Goal: Task Accomplishment & Management: Manage account settings

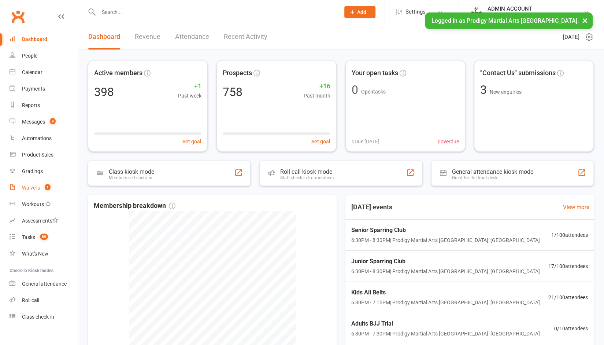
click at [30, 189] on div "Waivers" at bounding box center [31, 188] width 18 height 6
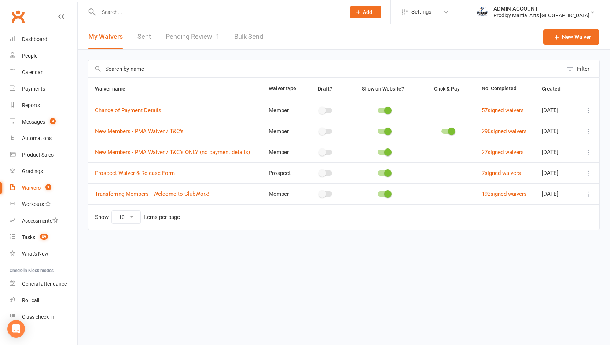
click at [175, 37] on link "Pending Review 1" at bounding box center [193, 36] width 54 height 25
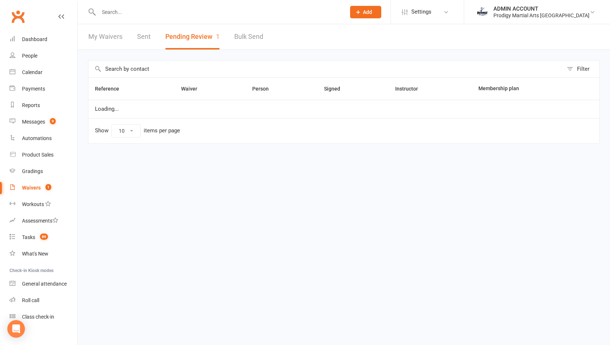
select select "100"
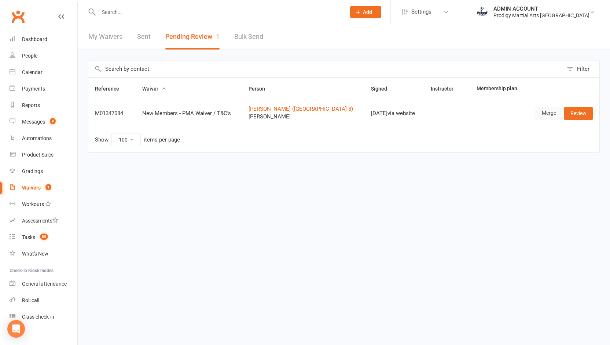
click at [551, 115] on link "Merge" at bounding box center [548, 113] width 27 height 13
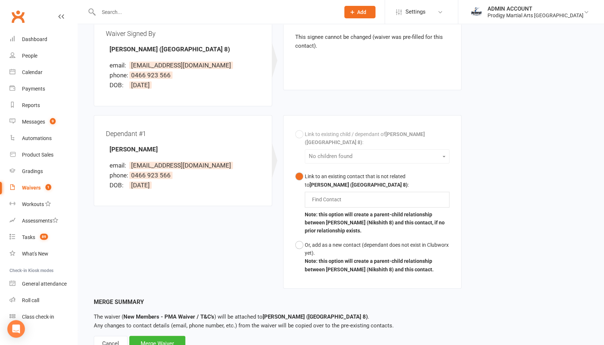
scroll to position [100, 0]
click at [300, 244] on button "Or, add as a new contact (dependant does not exist in Clubworx yet). Note: this…" at bounding box center [372, 256] width 154 height 39
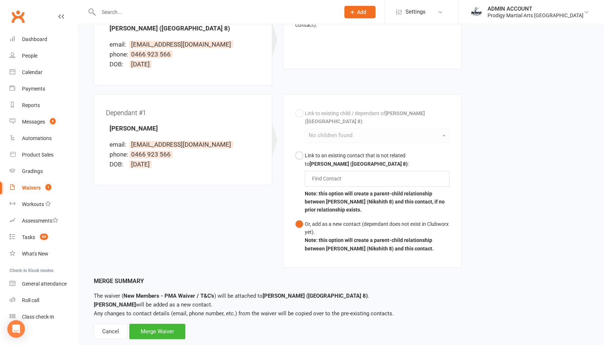
scroll to position [144, 0]
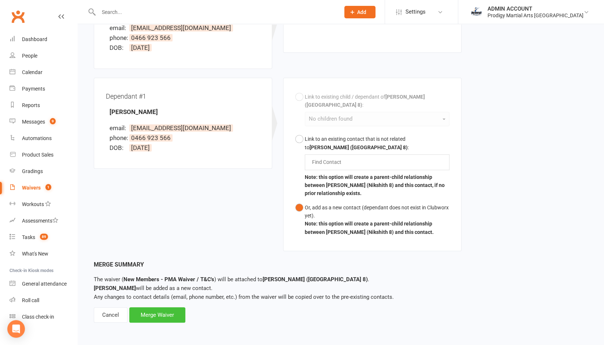
click at [141, 317] on div "Merge Waiver" at bounding box center [157, 314] width 56 height 15
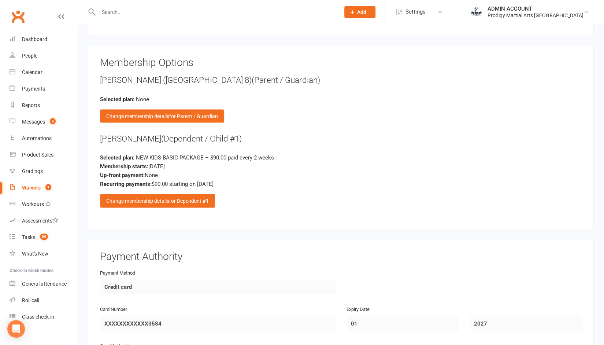
scroll to position [903, 0]
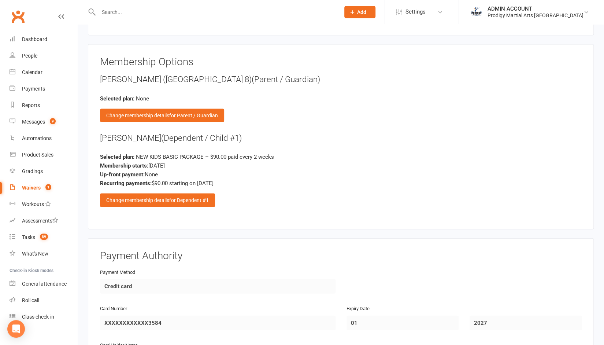
click at [175, 194] on div "Membership Options [PERSON_NAME] (Nikshith 8) (Parent / Guardian) Selected plan…" at bounding box center [341, 136] width 482 height 161
click at [166, 193] on div "Change membership details for Dependent #1" at bounding box center [157, 199] width 115 height 13
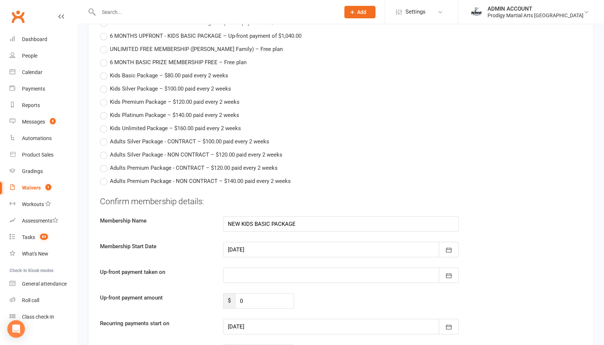
scroll to position [1277, 0]
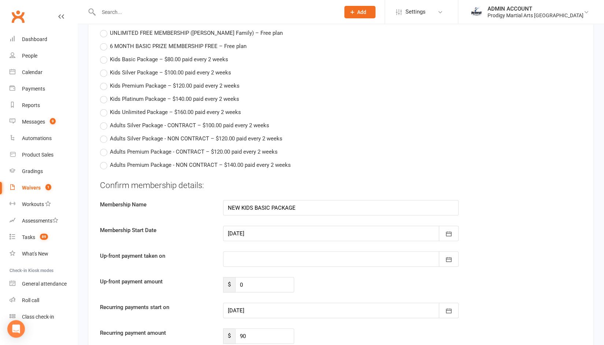
click at [257, 226] on div at bounding box center [341, 233] width 236 height 15
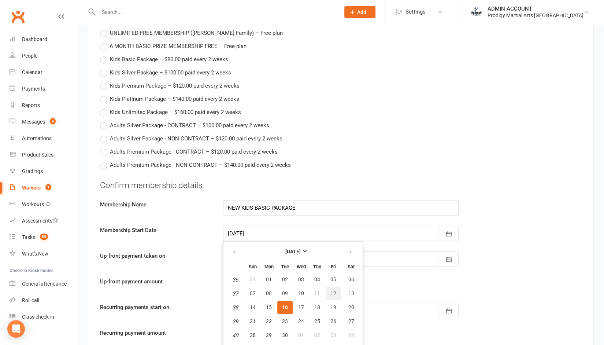
click at [334, 290] on span "12" at bounding box center [334, 293] width 6 height 6
type input "[DATE]"
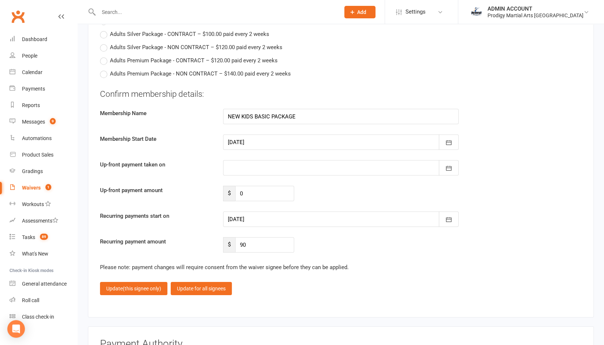
scroll to position [1369, 0]
click at [261, 211] on div at bounding box center [341, 218] width 236 height 15
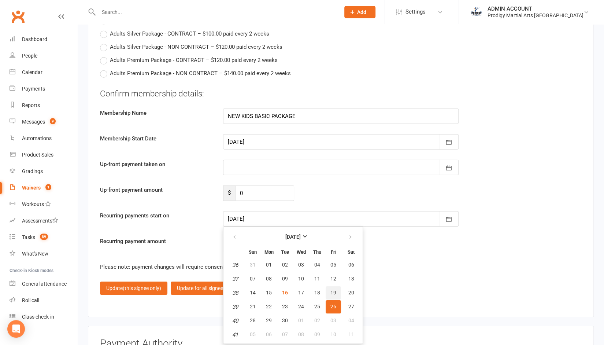
click at [332, 289] on span "19" at bounding box center [334, 292] width 6 height 6
type input "[DATE]"
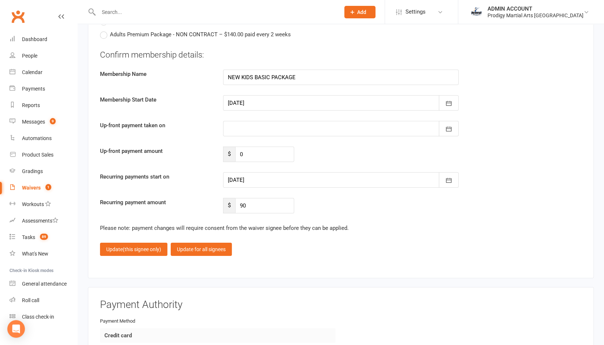
scroll to position [1413, 0]
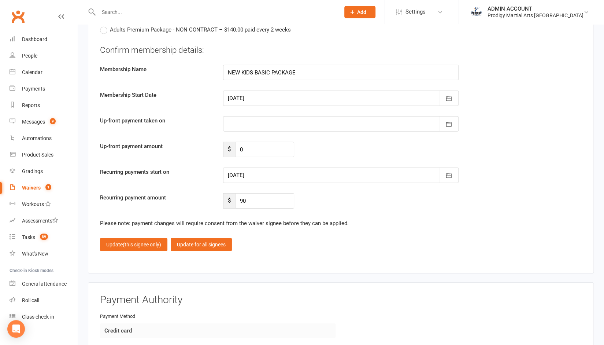
click at [130, 218] on fieldset "Confirm membership details: Membership Name NEW KIDS BASIC PACKAGE Membership S…" at bounding box center [341, 147] width 482 height 207
click at [125, 241] on span "(this signee only)" at bounding box center [142, 244] width 38 height 6
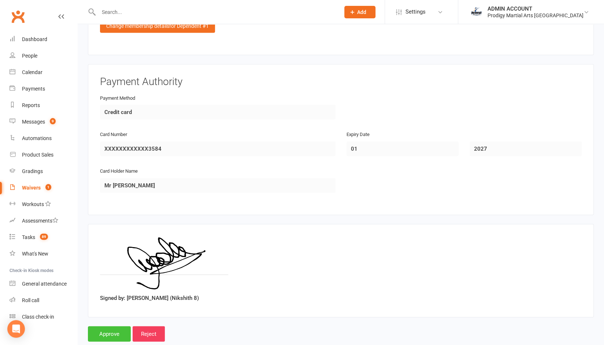
click at [108, 326] on input "Approve" at bounding box center [109, 333] width 43 height 15
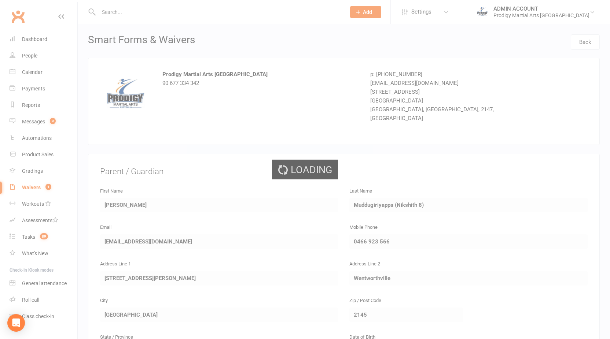
select select "100"
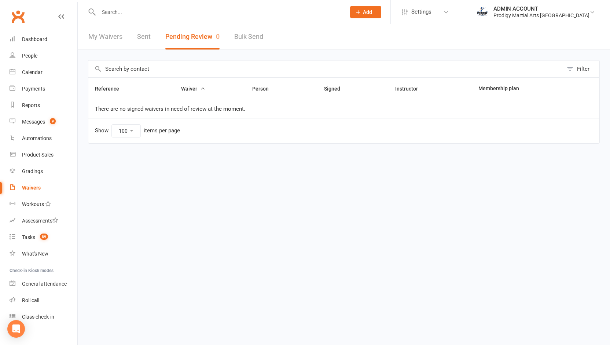
click at [136, 11] on input "text" at bounding box center [218, 12] width 244 height 10
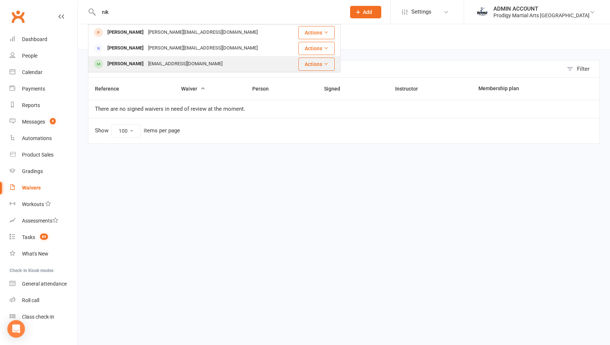
type input "nik"
click at [123, 65] on div "[PERSON_NAME]" at bounding box center [125, 64] width 41 height 11
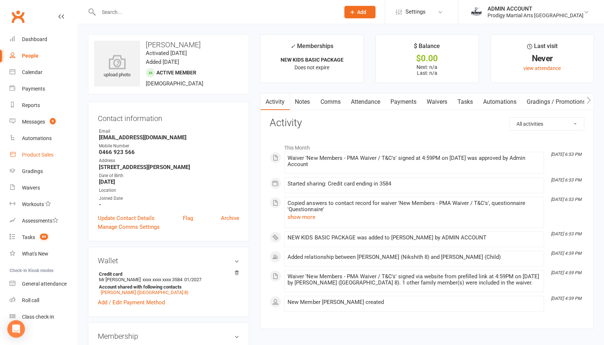
click at [34, 152] on div "Product Sales" at bounding box center [38, 155] width 32 height 6
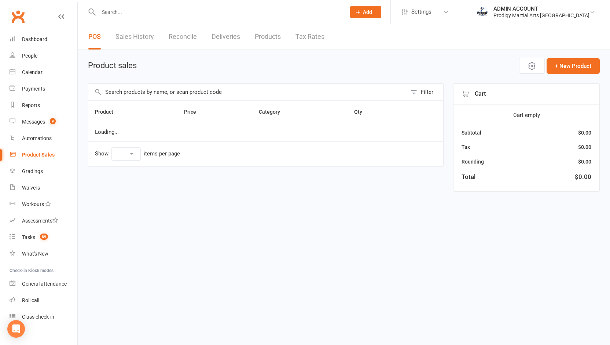
select select "10"
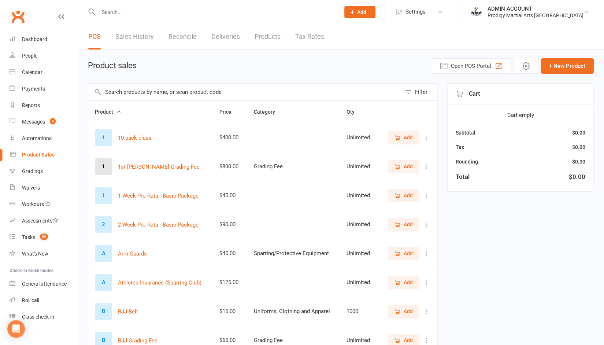
click at [185, 93] on input "text" at bounding box center [244, 92] width 313 height 17
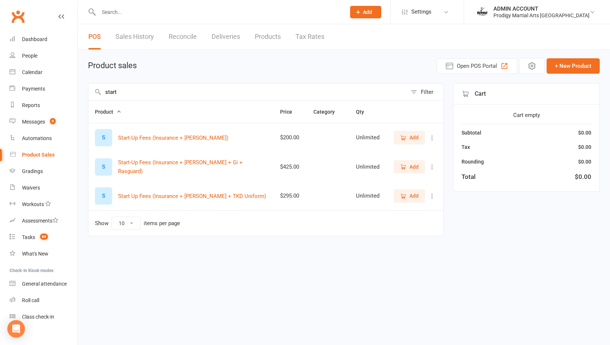
type input "start"
click at [404, 138] on icon "button" at bounding box center [403, 137] width 4 height 4
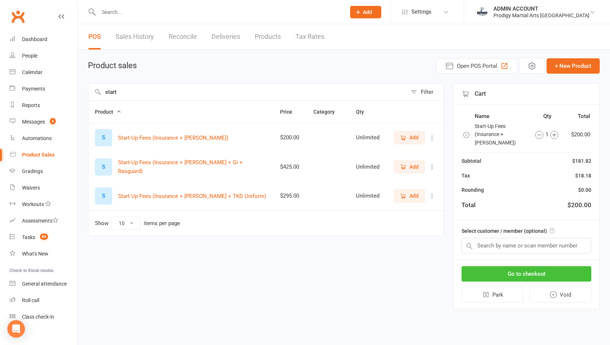
click at [502, 266] on button "Go to checkout" at bounding box center [526, 273] width 130 height 15
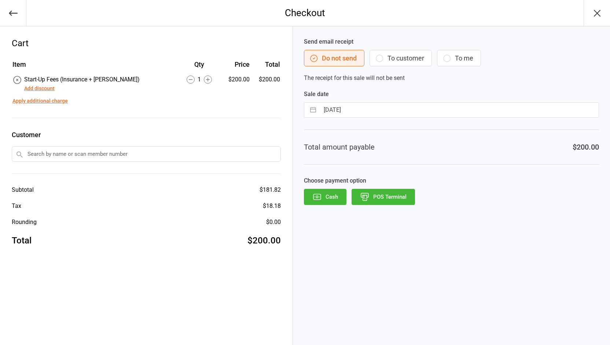
click at [131, 156] on input "text" at bounding box center [146, 153] width 269 height 15
type input "m"
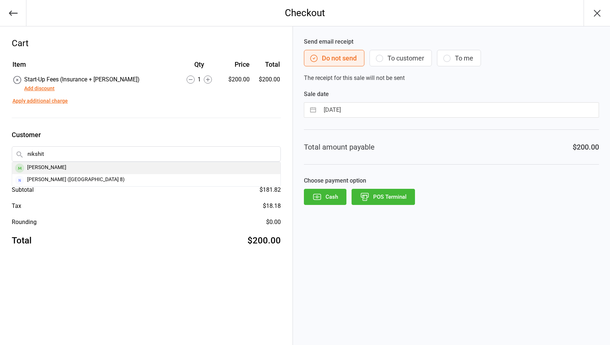
type input "nikshit"
click at [38, 168] on div "[PERSON_NAME]" at bounding box center [146, 168] width 268 height 12
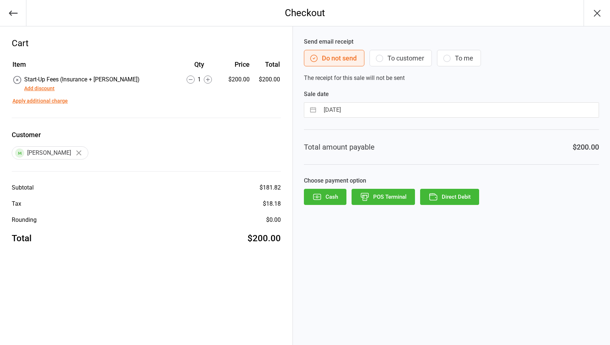
click at [375, 195] on button "POS Terminal" at bounding box center [382, 197] width 63 height 16
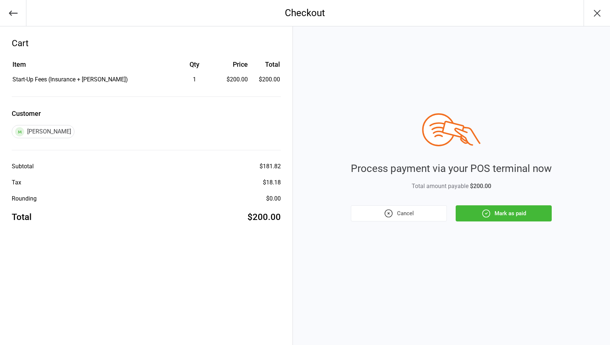
click at [467, 213] on button "Mark as paid" at bounding box center [504, 213] width 96 height 16
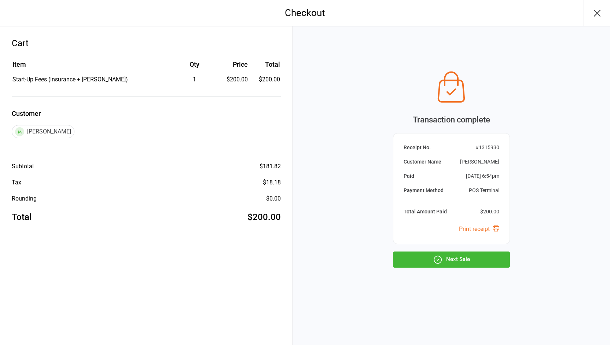
click at [429, 252] on button "Next Sale" at bounding box center [451, 259] width 117 height 16
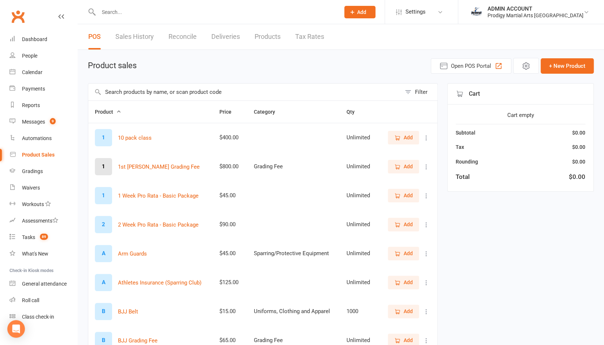
click at [151, 11] on input "text" at bounding box center [215, 12] width 239 height 10
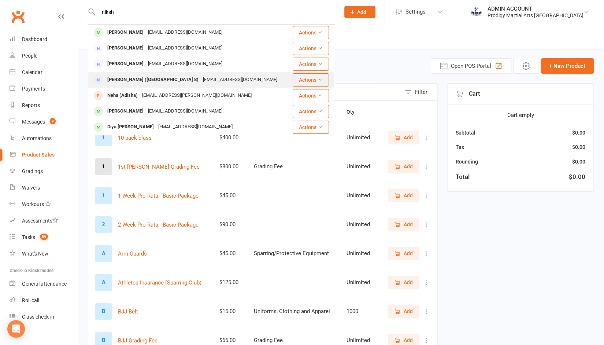
type input "niksh"
click at [119, 80] on div "[PERSON_NAME] ([GEOGRAPHIC_DATA] 8)" at bounding box center [153, 79] width 96 height 11
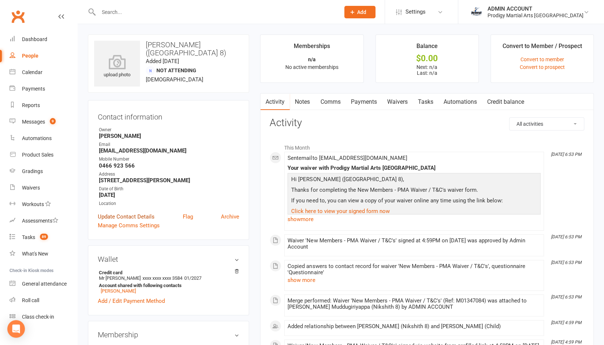
click at [130, 221] on link "Update Contact Details" at bounding box center [126, 216] width 57 height 9
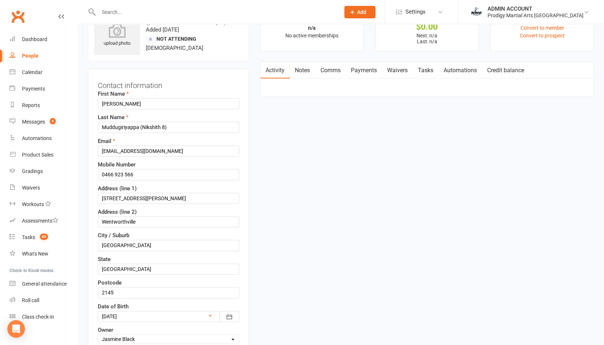
scroll to position [34, 0]
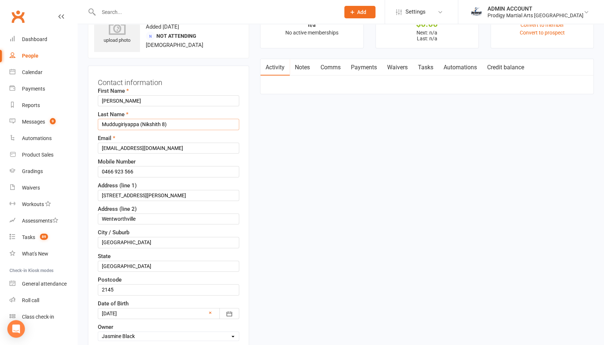
click at [172, 126] on input "Muddugiriyappa (Nikshith 8)" at bounding box center [168, 124] width 141 height 11
type input "Muddugiriyappa"
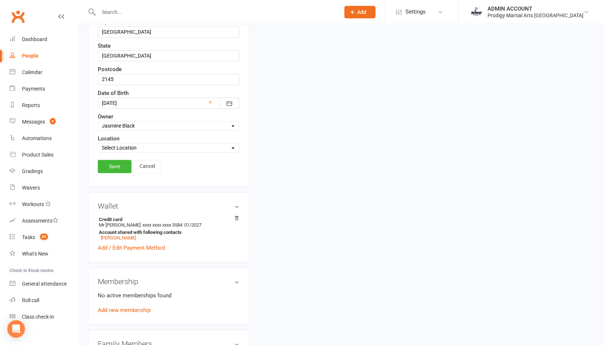
scroll to position [248, 0]
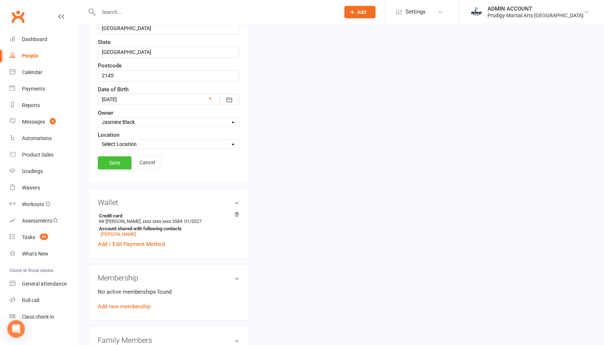
click at [117, 156] on link "Save" at bounding box center [115, 162] width 34 height 13
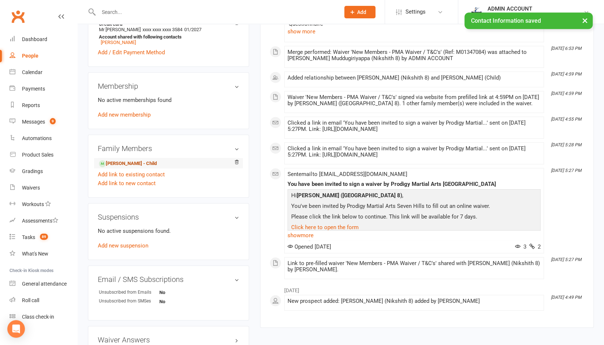
click at [116, 167] on link "Nikshith Madhusudhan - Child" at bounding box center [128, 164] width 58 height 8
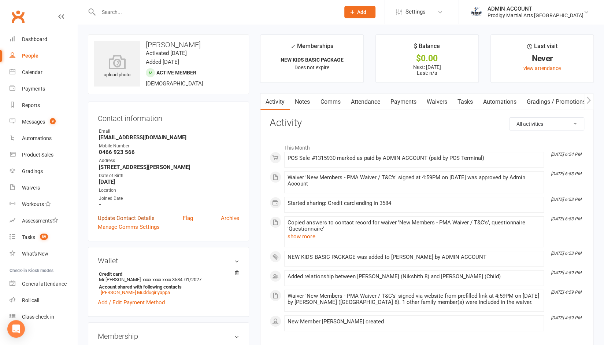
click at [112, 222] on link "Update Contact Details" at bounding box center [126, 218] width 57 height 9
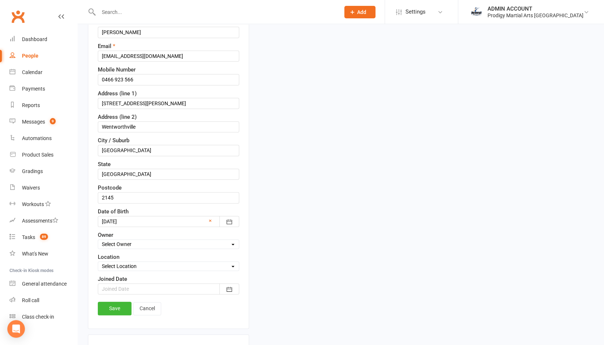
scroll to position [129, 0]
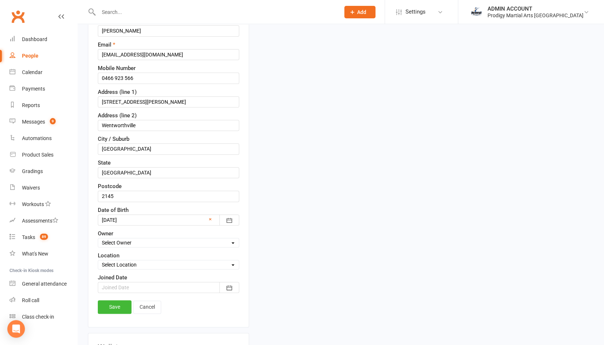
click at [115, 284] on div at bounding box center [168, 287] width 141 height 11
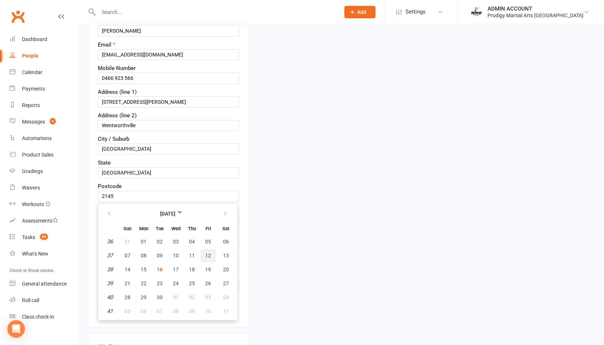
click at [209, 252] on span "12" at bounding box center [208, 255] width 6 height 6
type input "[DATE]"
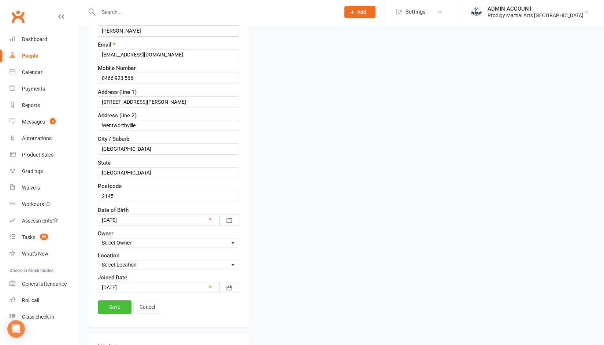
click at [115, 302] on link "Save" at bounding box center [115, 306] width 34 height 13
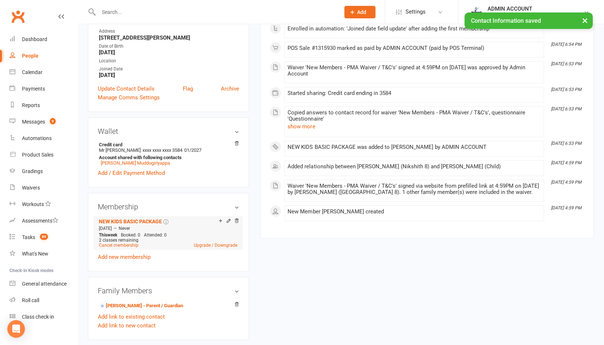
click at [227, 223] on icon at bounding box center [228, 220] width 5 height 5
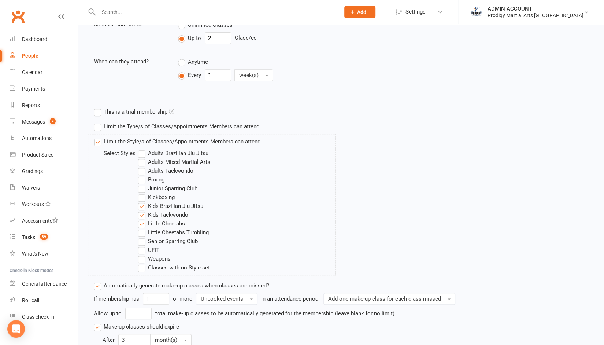
scroll to position [186, 0]
click at [166, 203] on label "Kids Brazilian Jiu Jitsu" at bounding box center [170, 205] width 65 height 9
click at [143, 201] on input "Kids Brazilian Jiu Jitsu" at bounding box center [140, 201] width 5 height 0
click at [151, 223] on label "Little Cheetahs" at bounding box center [161, 223] width 47 height 9
click at [143, 219] on input "Little Cheetahs" at bounding box center [140, 219] width 5 height 0
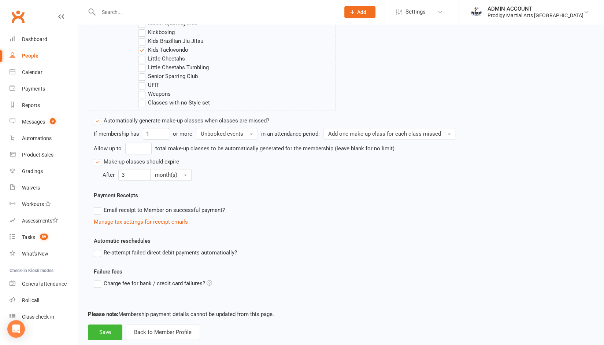
scroll to position [351, 0]
click at [99, 250] on label "Re-attempt failed direct debit payments automatically?" at bounding box center [165, 252] width 143 height 9
click at [99, 248] on input "Re-attempt failed direct debit payments automatically?" at bounding box center [96, 248] width 5 height 0
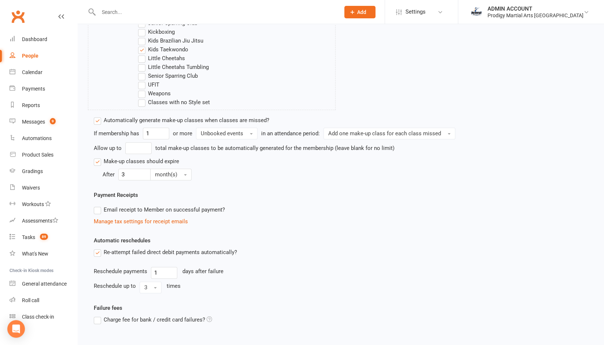
scroll to position [401, 0]
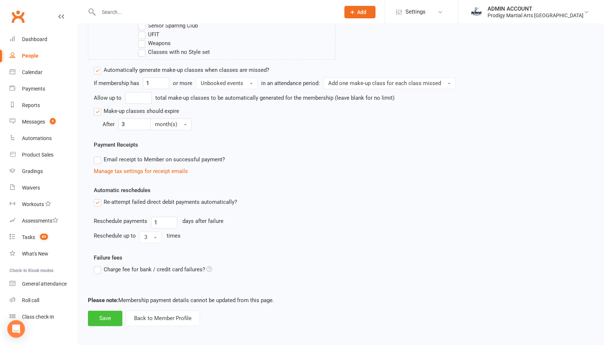
click at [101, 317] on button "Save" at bounding box center [105, 317] width 34 height 15
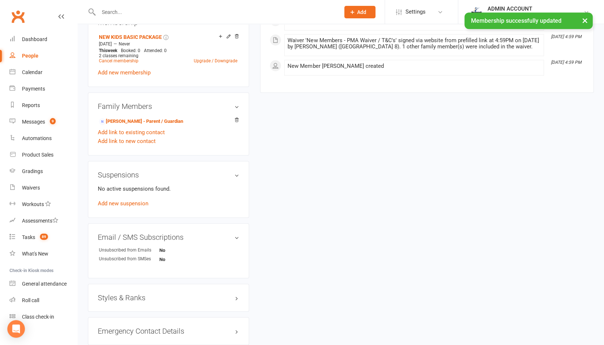
scroll to position [355, 0]
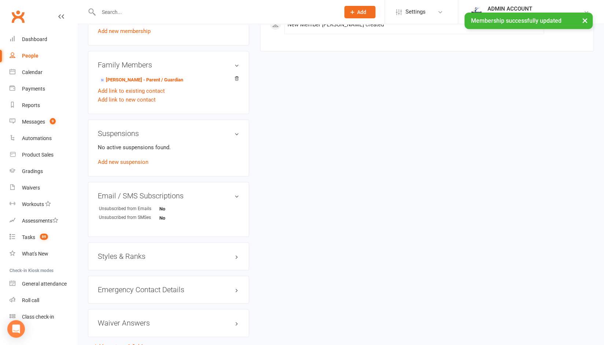
click at [111, 258] on h3 "Styles & Ranks" at bounding box center [168, 256] width 141 height 8
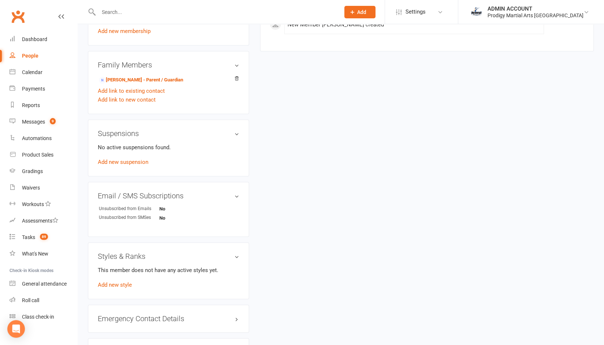
click at [105, 286] on div "This member does not have any active styles yet. Add new style" at bounding box center [168, 277] width 141 height 23
click at [104, 288] on link "Add new style" at bounding box center [115, 284] width 34 height 7
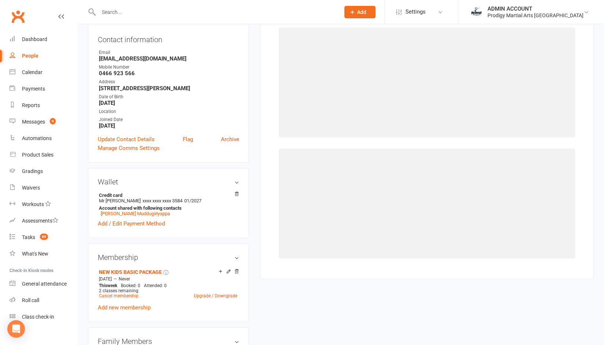
scroll to position [56, 0]
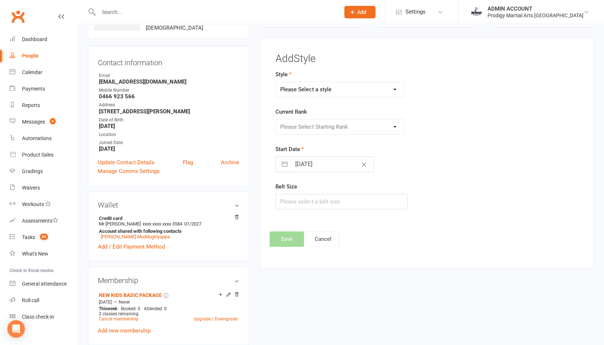
click at [324, 87] on select "Please Select a style Adults Brazilian Jiu Jitsu Adults Mixed Martial Arts Adul…" at bounding box center [340, 89] width 128 height 15
select select "2830"
click at [276, 82] on select "Please Select a style Adults Brazilian Jiu Jitsu Adults Mixed Martial Arts Adul…" at bounding box center [340, 89] width 128 height 15
click at [297, 123] on select "Please Select Starting Rank White Belt Yellow Belt Orange Belt Green Belt Blue …" at bounding box center [340, 126] width 128 height 15
select select "29988"
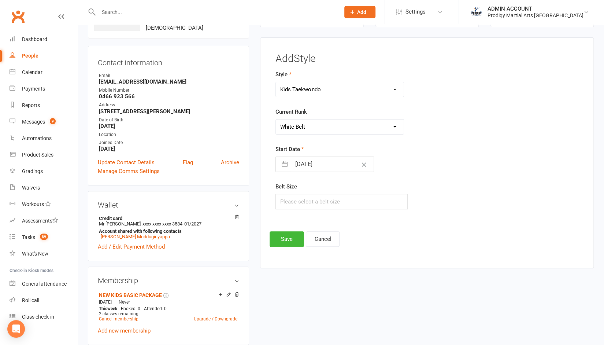
click at [276, 119] on select "Please Select Starting Rank White Belt Yellow Belt Orange Belt Green Belt Blue …" at bounding box center [340, 126] width 128 height 15
click at [300, 162] on input "[DATE]" at bounding box center [332, 164] width 82 height 15
select select "7"
select select "2025"
select select "8"
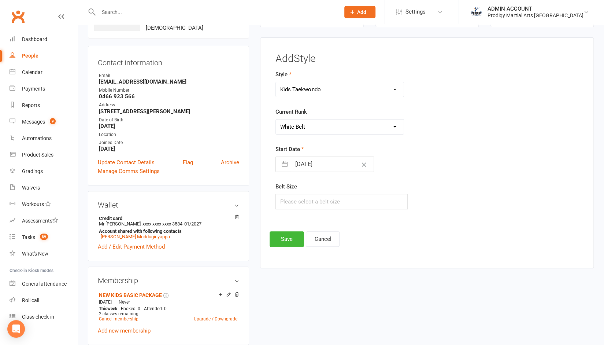
select select "2025"
select select "9"
select select "2025"
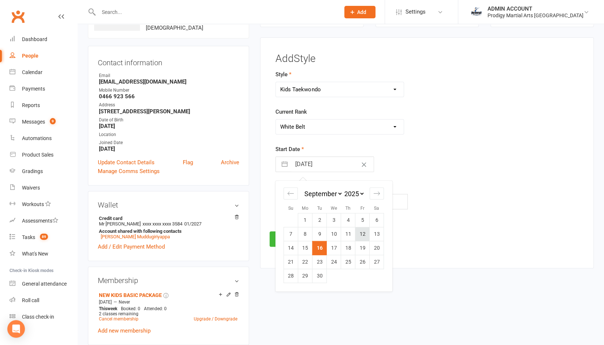
click at [362, 233] on td "12" at bounding box center [362, 234] width 14 height 14
type input "[DATE]"
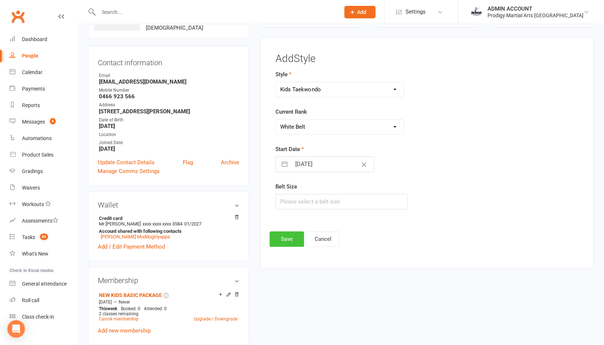
click at [284, 243] on button "Save" at bounding box center [287, 238] width 34 height 15
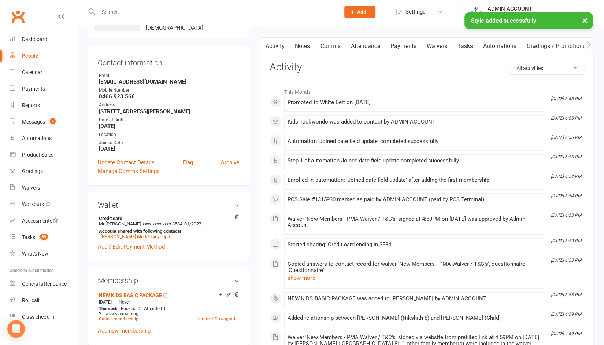
click at [401, 45] on link "Payments" at bounding box center [403, 46] width 36 height 17
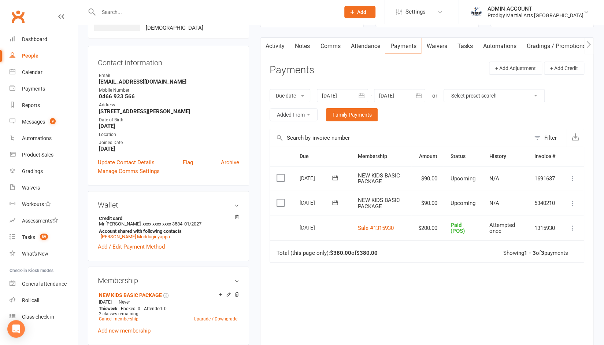
click at [273, 47] on link "Activity" at bounding box center [275, 46] width 29 height 17
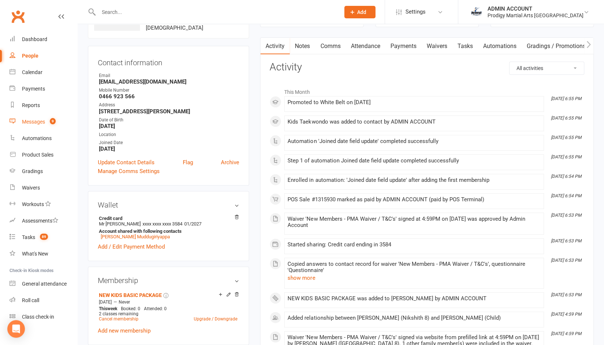
click at [32, 122] on div "Messages" at bounding box center [33, 122] width 23 height 6
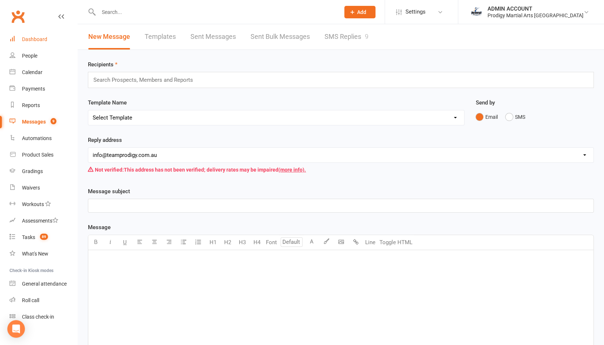
click at [34, 38] on div "Dashboard" at bounding box center [34, 39] width 25 height 6
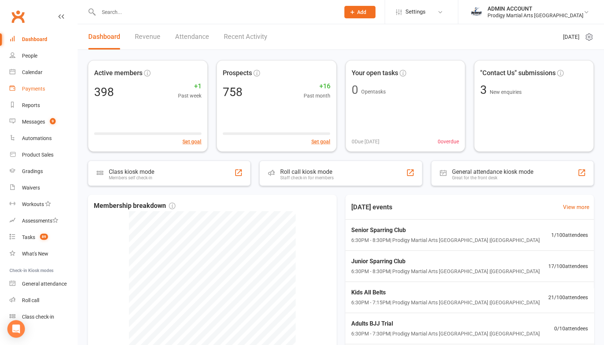
click at [35, 87] on div "Payments" at bounding box center [33, 89] width 23 height 6
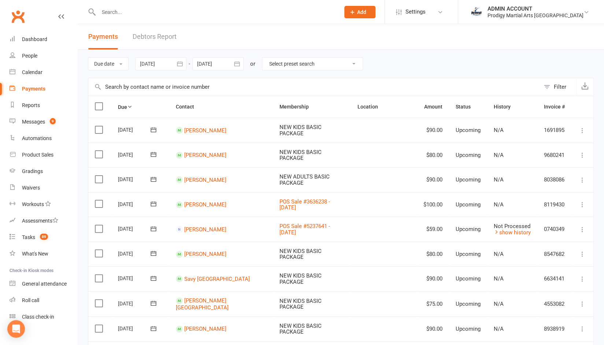
click at [145, 38] on link "Debtors Report" at bounding box center [155, 36] width 44 height 25
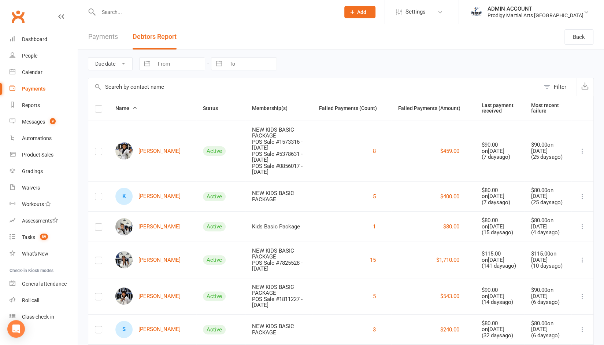
click at [100, 110] on label at bounding box center [98, 110] width 7 height 0
click at [100, 106] on input "checkbox" at bounding box center [98, 106] width 7 height 0
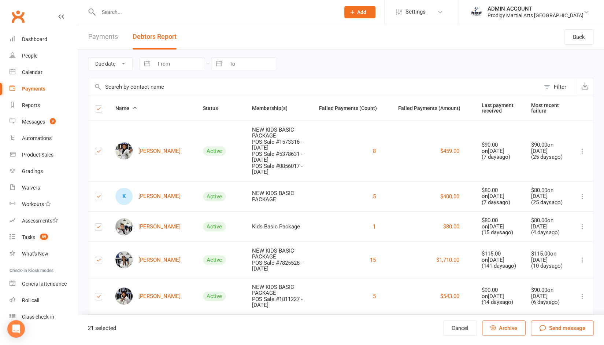
click at [100, 110] on label at bounding box center [98, 110] width 7 height 0
click at [100, 106] on input "checkbox" at bounding box center [98, 106] width 7 height 0
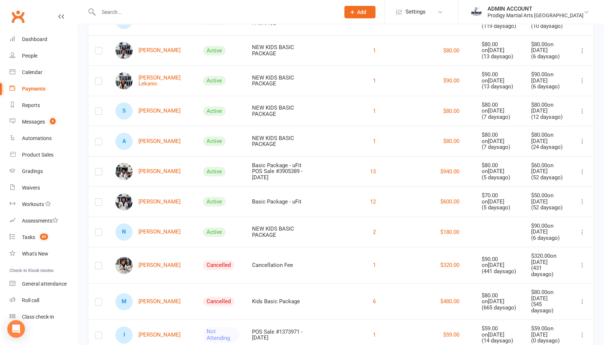
scroll to position [501, 0]
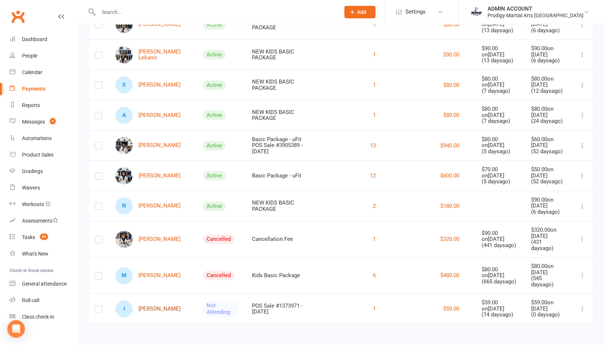
click at [152, 310] on link "I Ivy Tonga" at bounding box center [147, 308] width 65 height 17
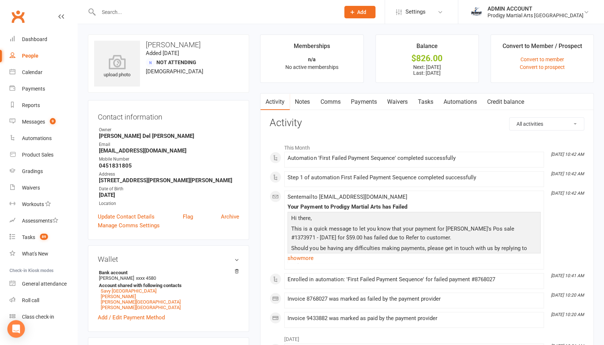
click at [369, 98] on link "Payments" at bounding box center [364, 101] width 36 height 17
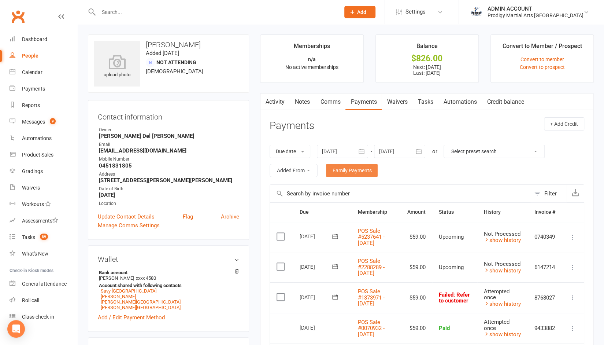
click at [354, 171] on link "Family Payments" at bounding box center [352, 170] width 52 height 13
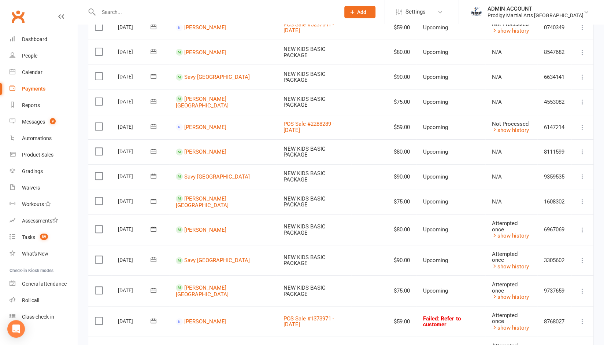
scroll to position [106, 0]
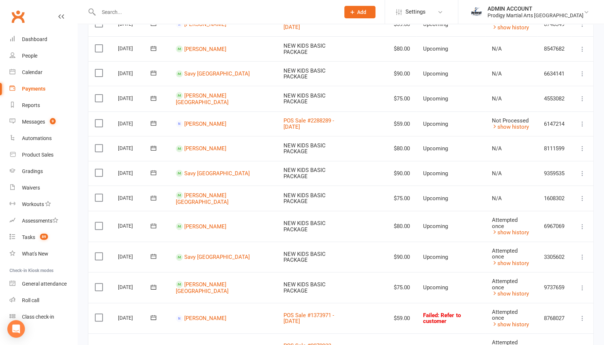
click at [99, 314] on label at bounding box center [100, 317] width 10 height 7
click at [99, 314] on input "checkbox" at bounding box center [97, 314] width 5 height 0
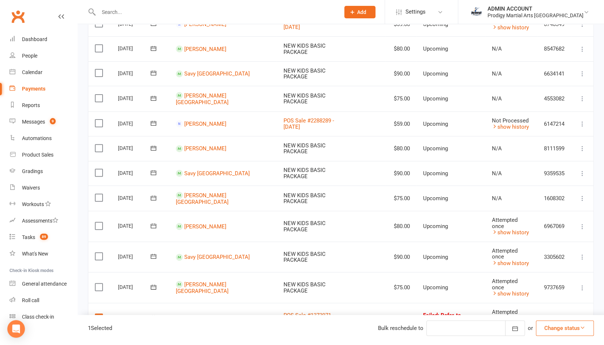
click at [99, 314] on label at bounding box center [100, 317] width 10 height 7
click at [99, 314] on input "checkbox" at bounding box center [97, 314] width 5 height 0
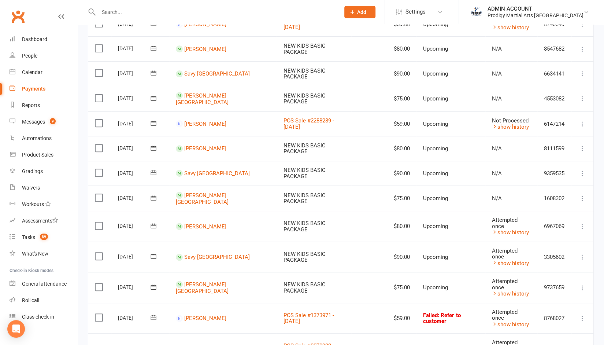
click at [153, 314] on icon at bounding box center [153, 317] width 7 height 7
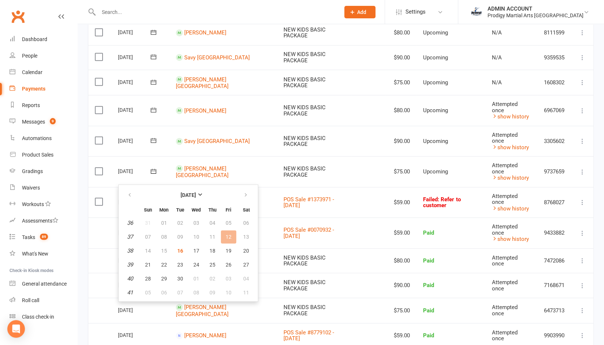
scroll to position [222, 0]
click at [197, 250] on span "17" at bounding box center [196, 250] width 6 height 6
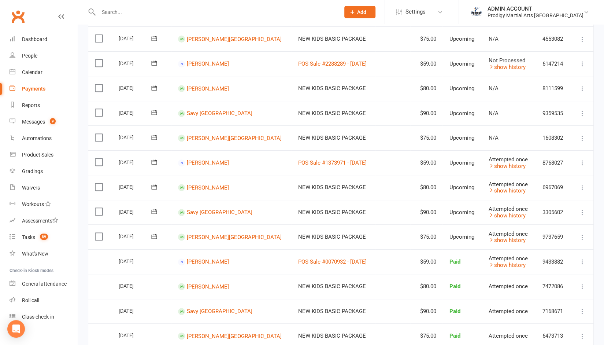
scroll to position [165, 0]
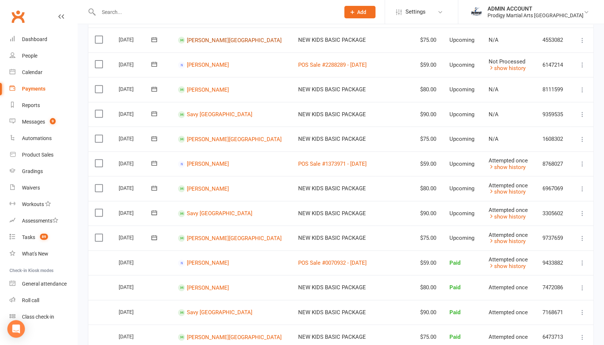
click at [209, 40] on link "Soane Tonga" at bounding box center [234, 40] width 95 height 7
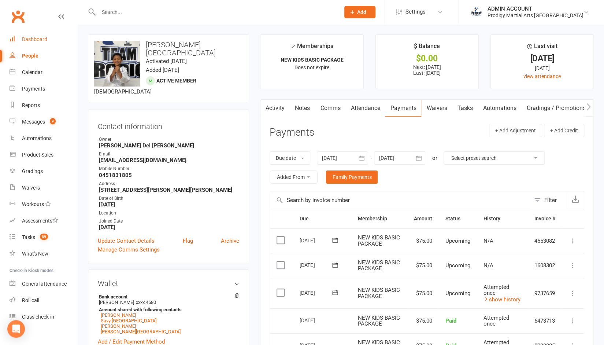
scroll to position [7, 0]
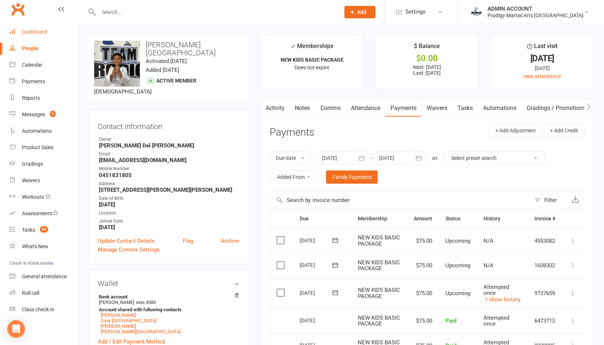
click at [32, 28] on link "Dashboard" at bounding box center [44, 32] width 68 height 16
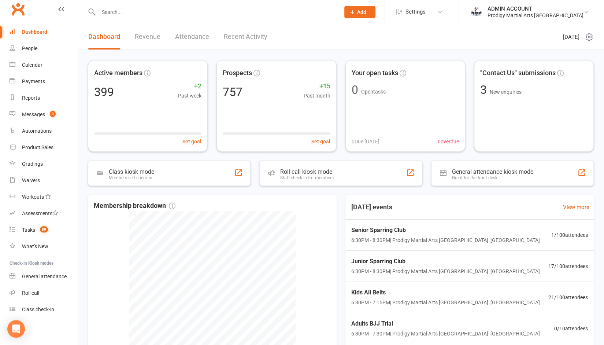
click at [117, 10] on input "text" at bounding box center [215, 12] width 239 height 10
type input "tonga"
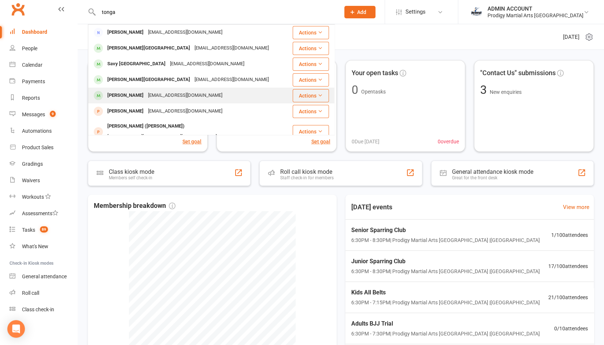
click at [122, 97] on div "Maryanne Tonga" at bounding box center [125, 95] width 41 height 11
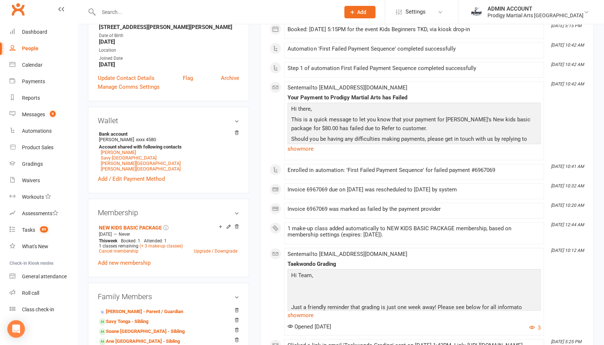
scroll to position [154, 0]
click at [227, 227] on icon at bounding box center [228, 226] width 5 height 5
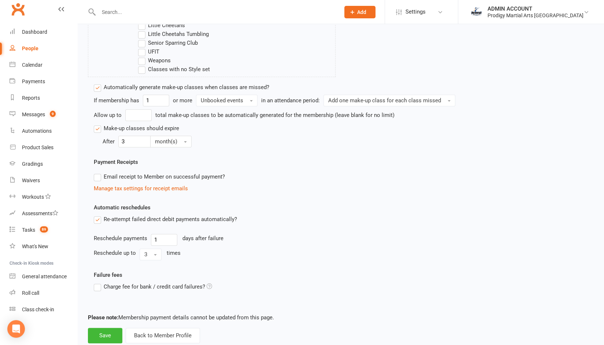
scroll to position [384, 0]
click at [159, 329] on button "Back to Member Profile" at bounding box center [163, 334] width 74 height 15
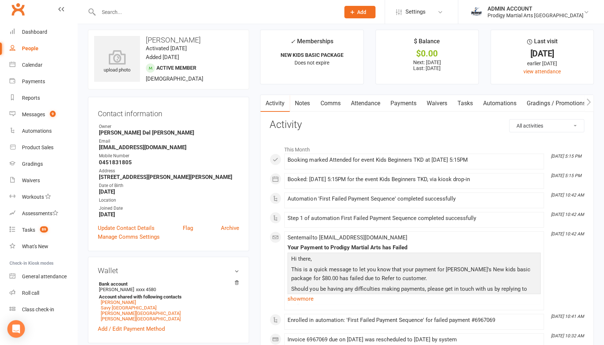
scroll to position [4, 0]
click at [392, 100] on link "Payments" at bounding box center [403, 103] width 36 height 17
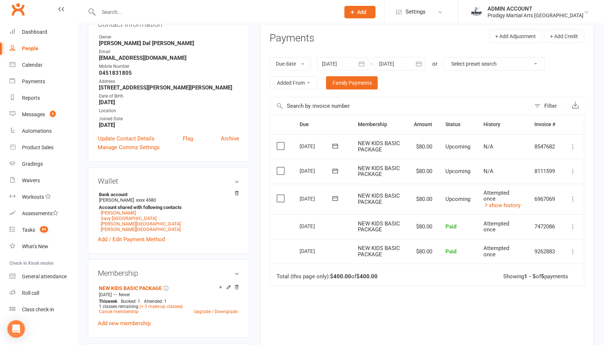
scroll to position [95, 0]
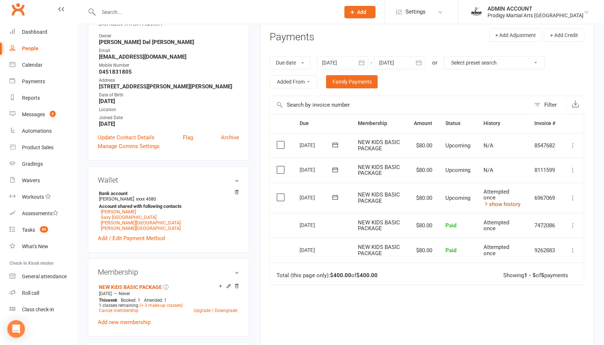
click at [511, 201] on link "show history" at bounding box center [502, 204] width 37 height 7
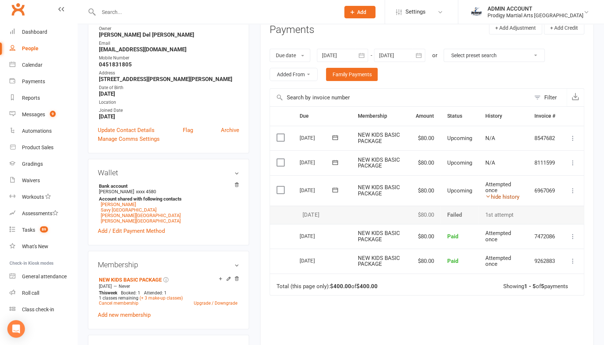
scroll to position [103, 0]
click at [501, 194] on link "hide history" at bounding box center [502, 196] width 34 height 7
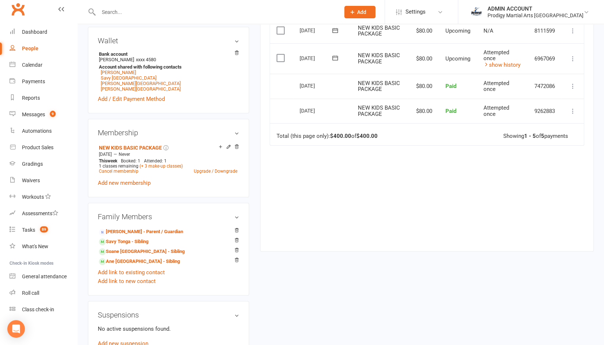
scroll to position [234, 0]
click at [227, 148] on icon at bounding box center [228, 146] width 5 height 5
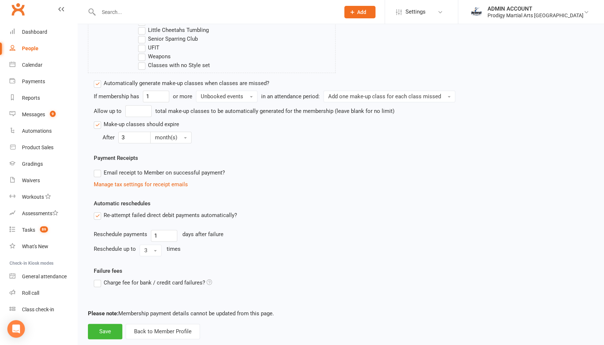
scroll to position [401, 0]
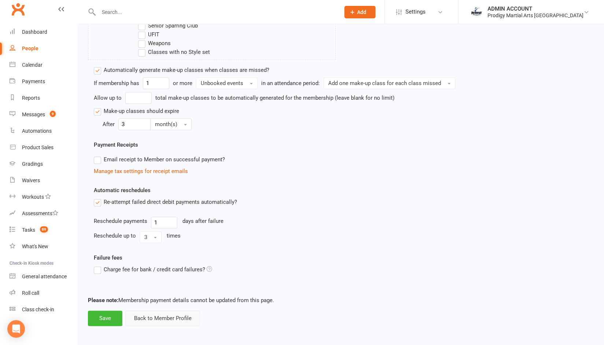
click at [148, 318] on button "Back to Member Profile" at bounding box center [163, 317] width 74 height 15
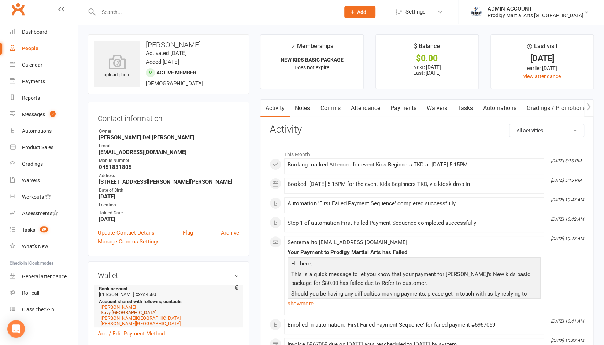
click at [117, 312] on link "Savy Tonga" at bounding box center [129, 312] width 56 height 5
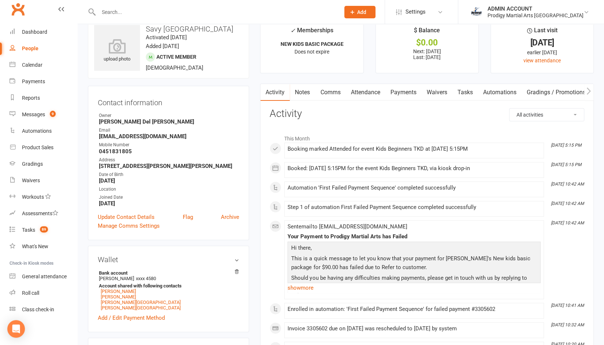
scroll to position [16, 0]
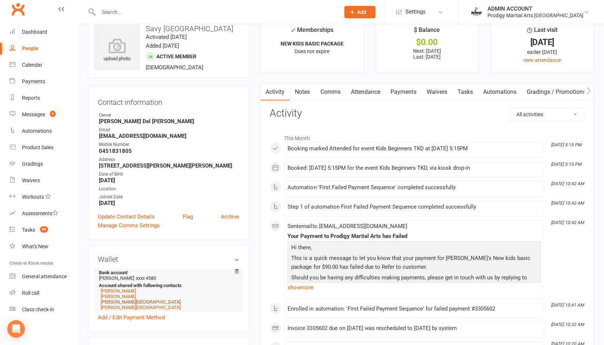
click at [122, 304] on link "Soane Tonga" at bounding box center [141, 301] width 80 height 5
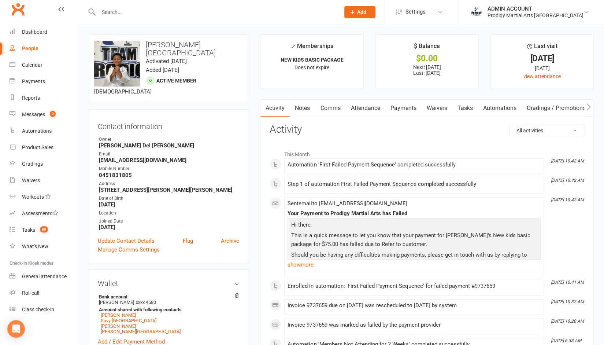
click at [402, 107] on link "Payments" at bounding box center [403, 108] width 36 height 17
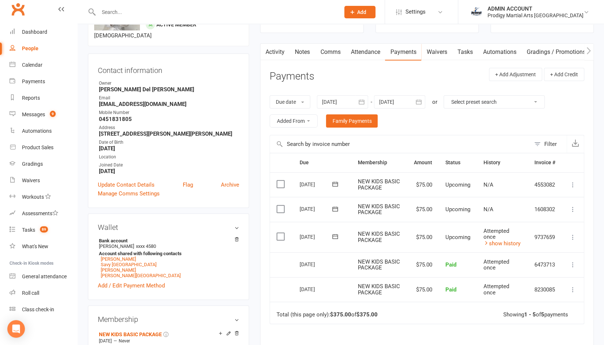
scroll to position [57, 0]
click at [114, 272] on link "Ane Tonga" at bounding box center [141, 274] width 80 height 5
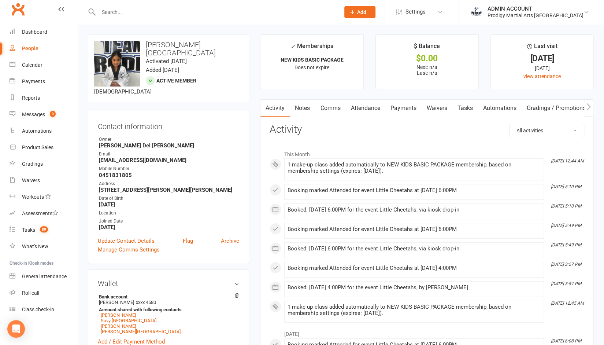
click at [398, 107] on link "Payments" at bounding box center [403, 108] width 36 height 17
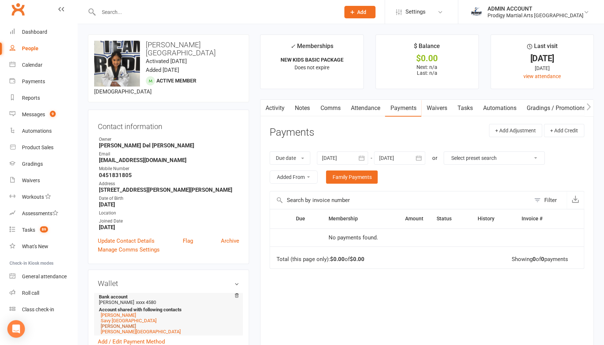
click at [114, 323] on link "Maryanne Tonga" at bounding box center [118, 325] width 35 height 5
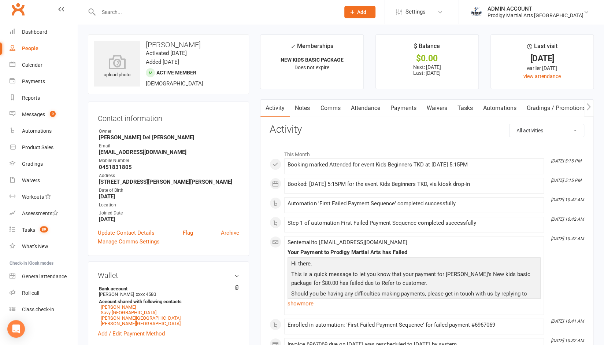
click at [411, 107] on link "Payments" at bounding box center [403, 108] width 36 height 17
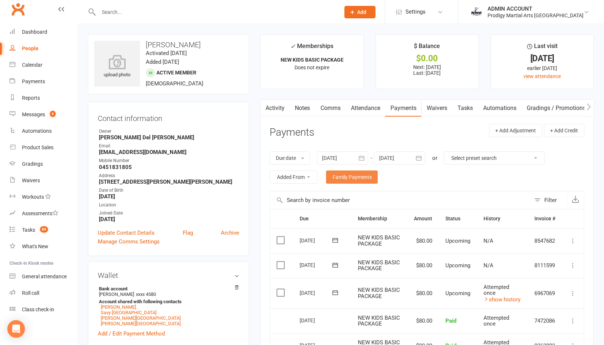
click at [354, 173] on link "Family Payments" at bounding box center [352, 176] width 52 height 13
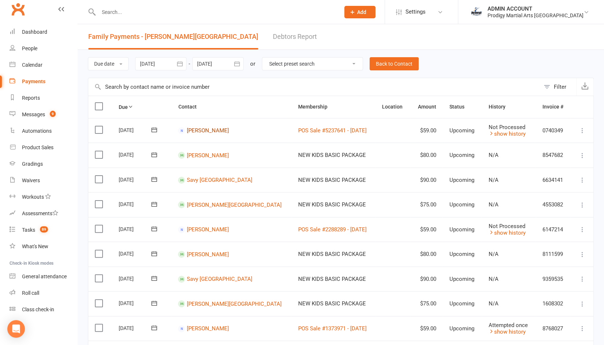
click at [197, 130] on link "Ivy Tonga" at bounding box center [208, 130] width 42 height 7
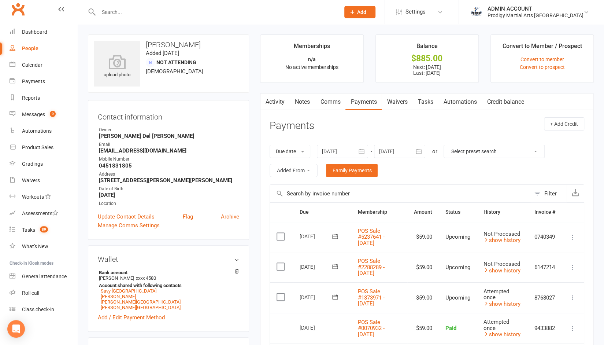
click at [392, 152] on div at bounding box center [399, 151] width 51 height 13
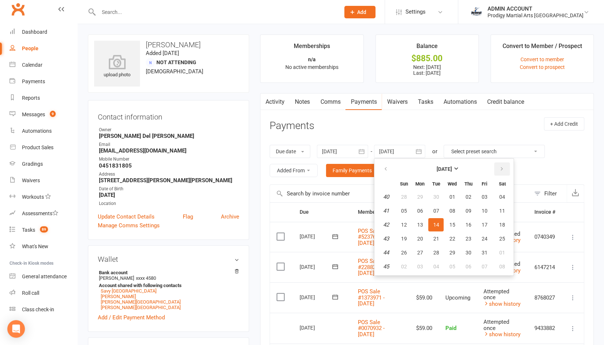
click at [499, 170] on icon "button" at bounding box center [501, 169] width 5 height 6
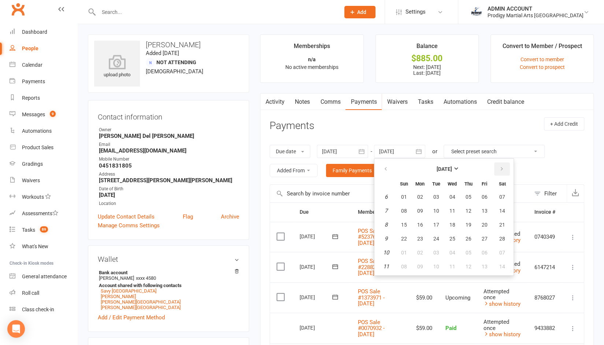
click at [499, 170] on icon "button" at bounding box center [501, 169] width 5 height 6
click at [454, 246] on button "29" at bounding box center [452, 252] width 15 height 13
type input "29 Apr 2026"
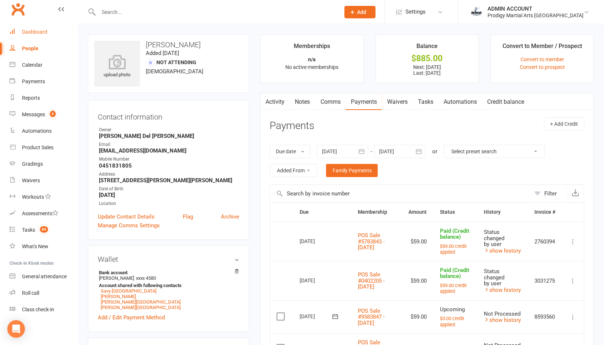
click at [38, 31] on div "Dashboard" at bounding box center [34, 32] width 25 height 6
